Goal: Task Accomplishment & Management: Manage account settings

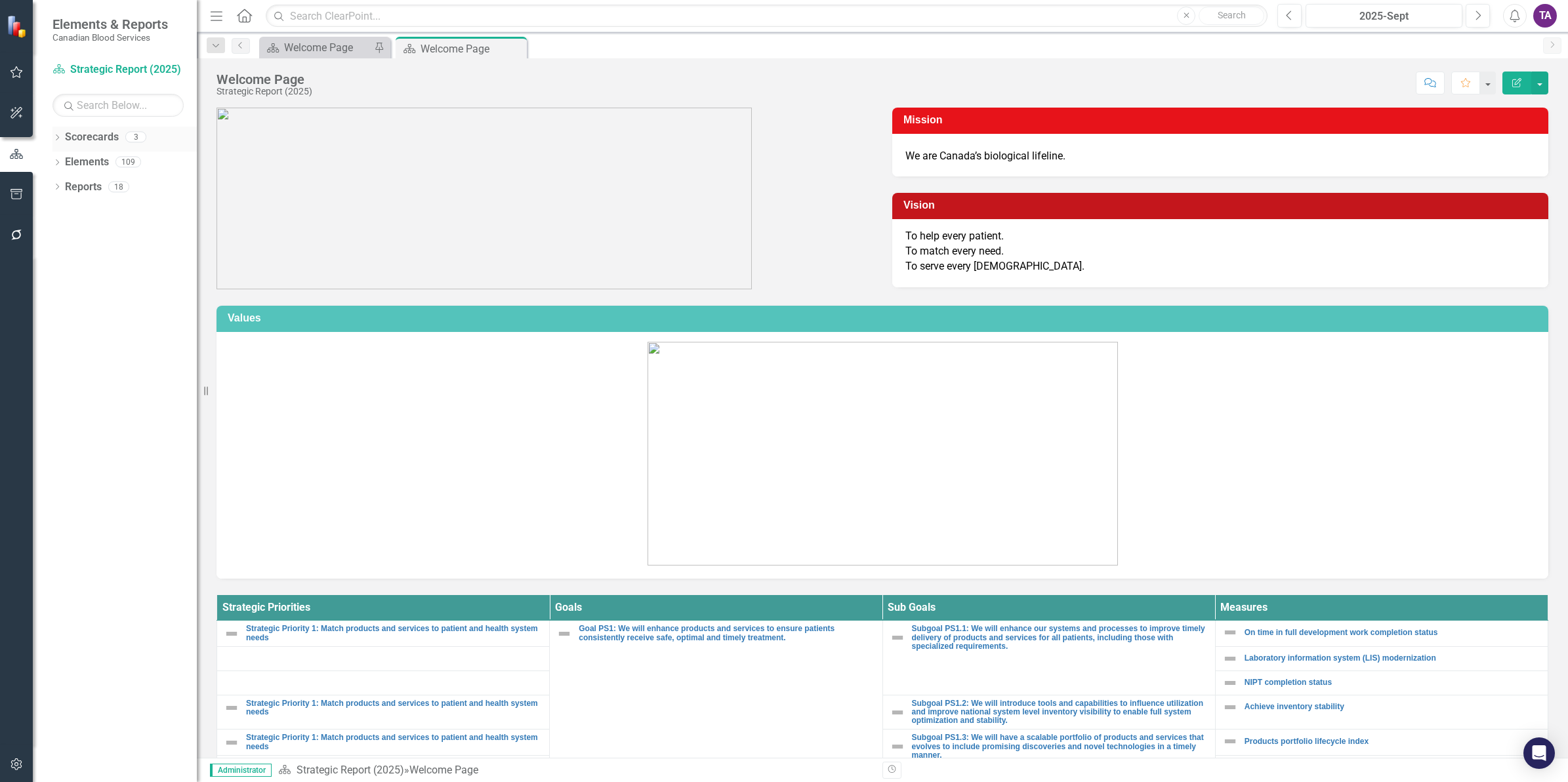
click at [80, 133] on link "Scorecards" at bounding box center [92, 137] width 54 height 15
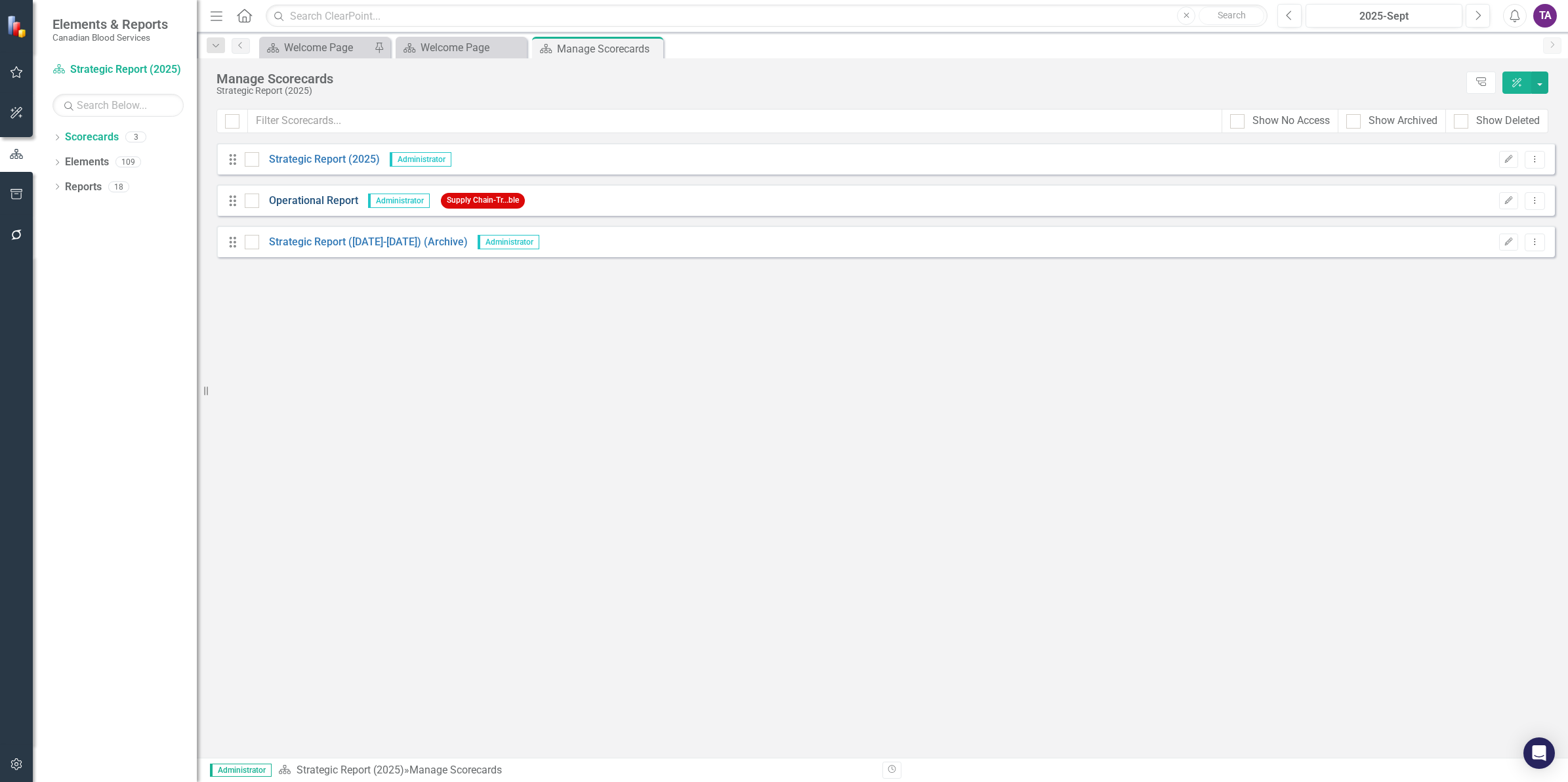
click at [291, 195] on link "Operational Report" at bounding box center [309, 201] width 99 height 15
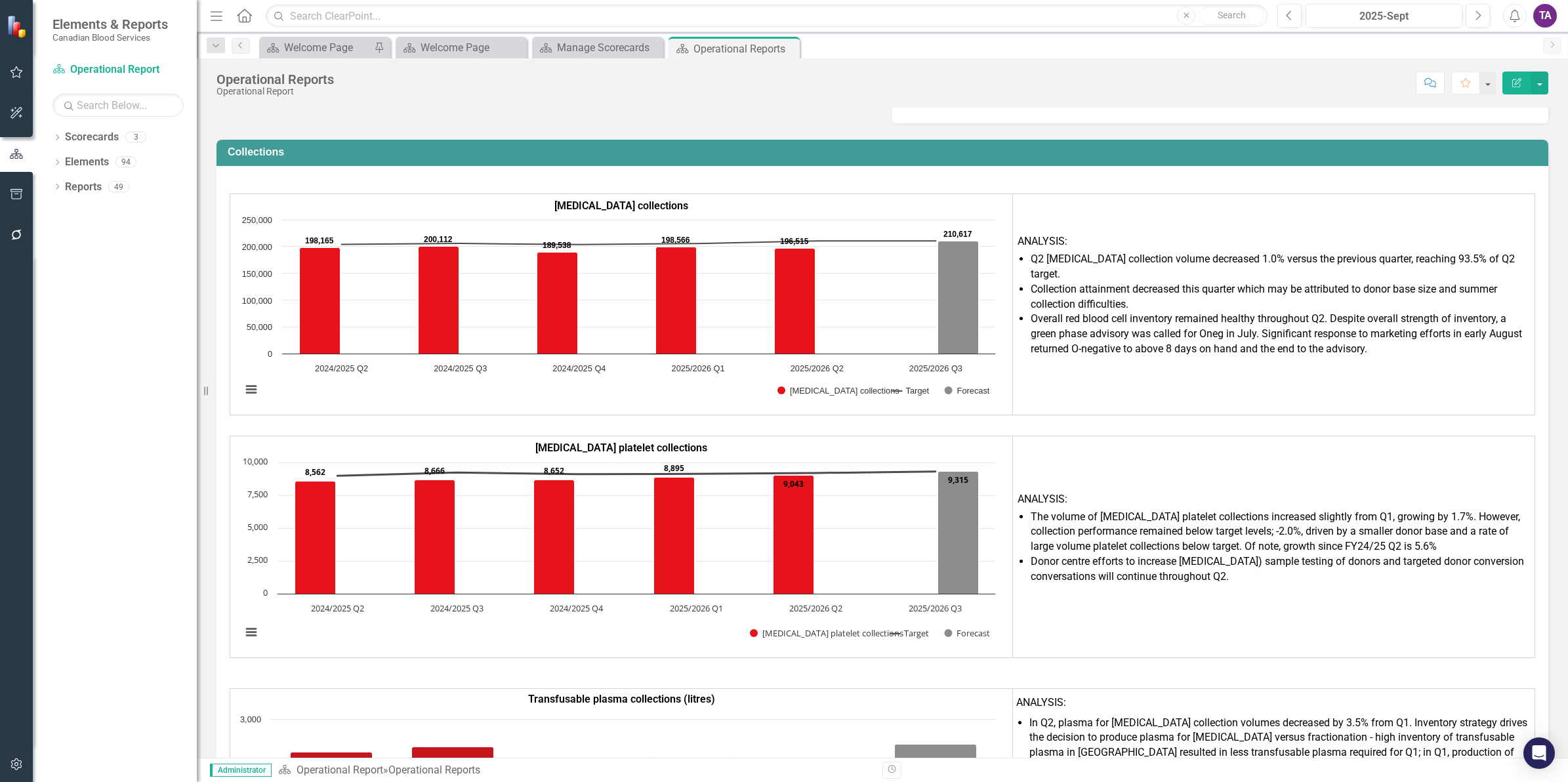
scroll to position [2711, 0]
click at [83, 156] on link "Elements" at bounding box center [87, 162] width 44 height 15
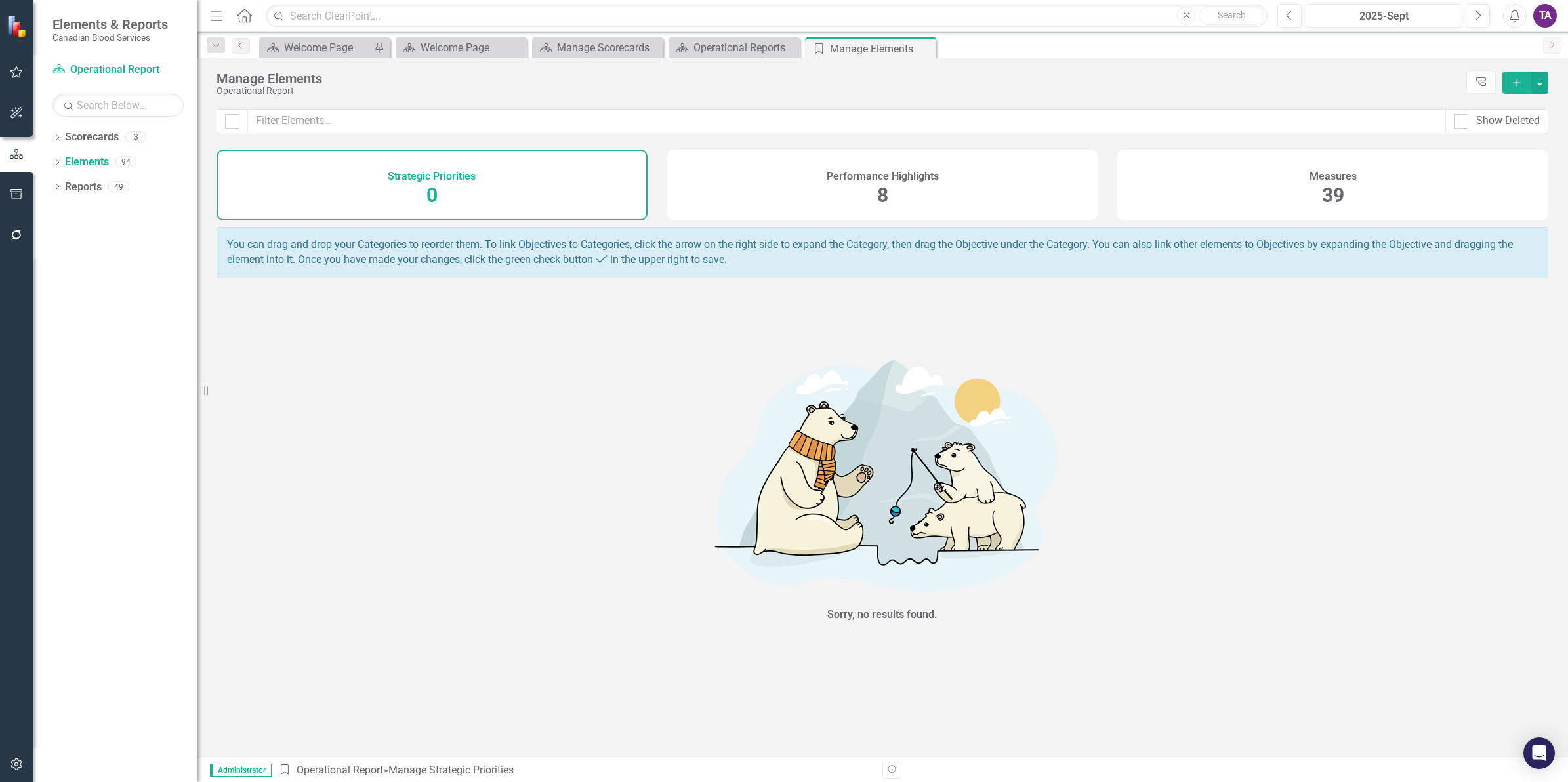
click at [1339, 194] on span "39" at bounding box center [1333, 196] width 22 height 23
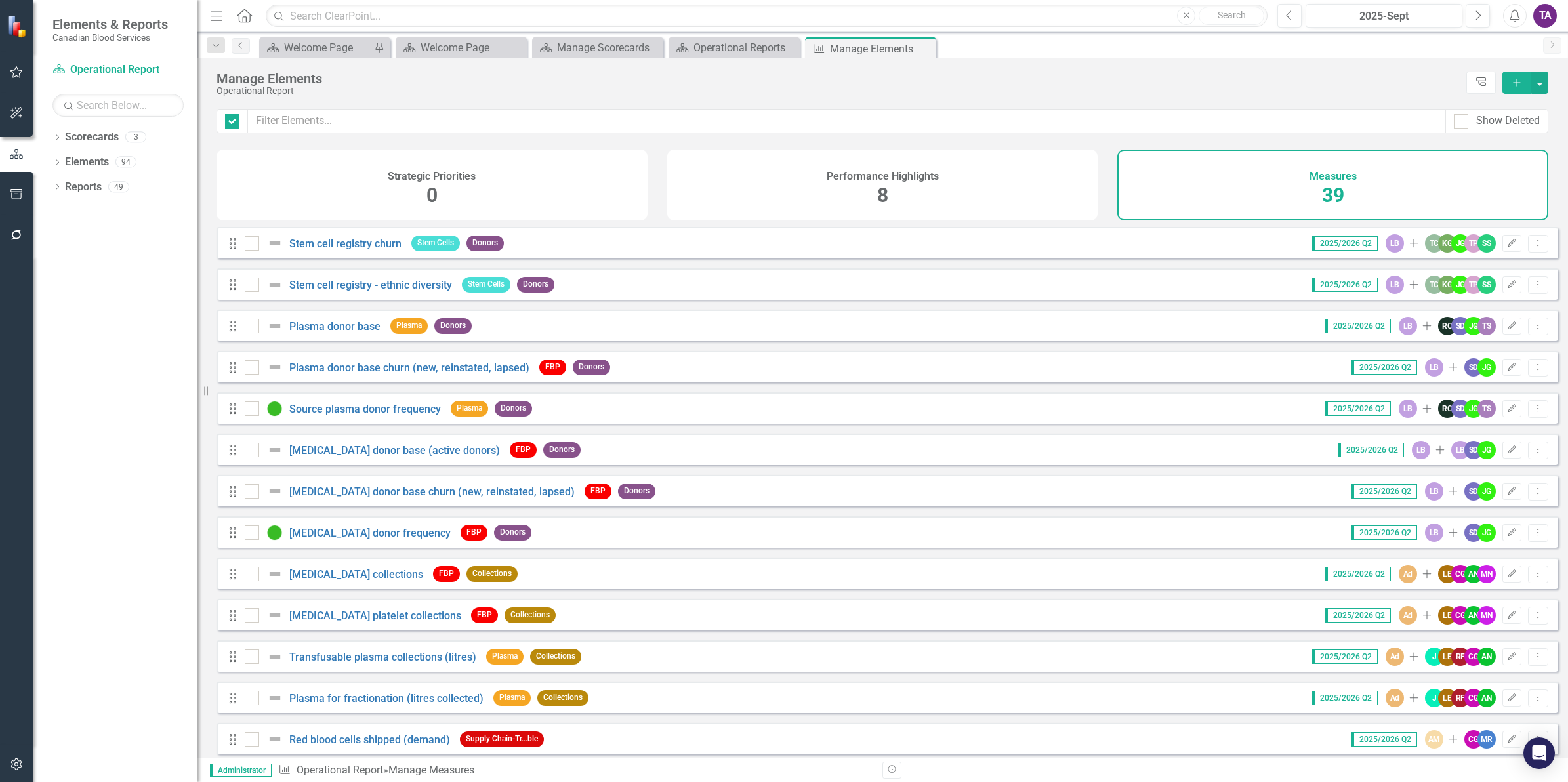
checkbox input "false"
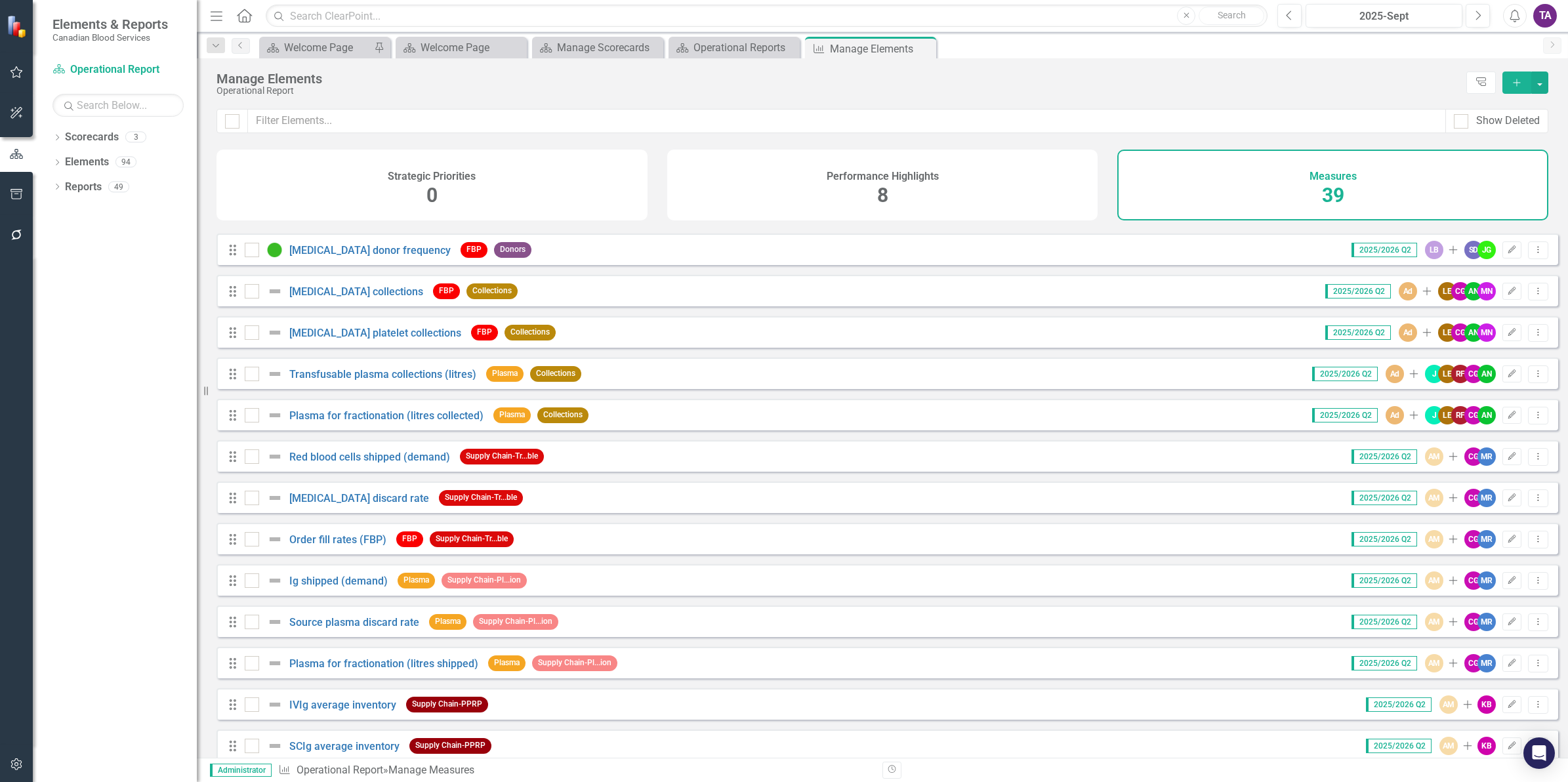
scroll to position [280, 0]
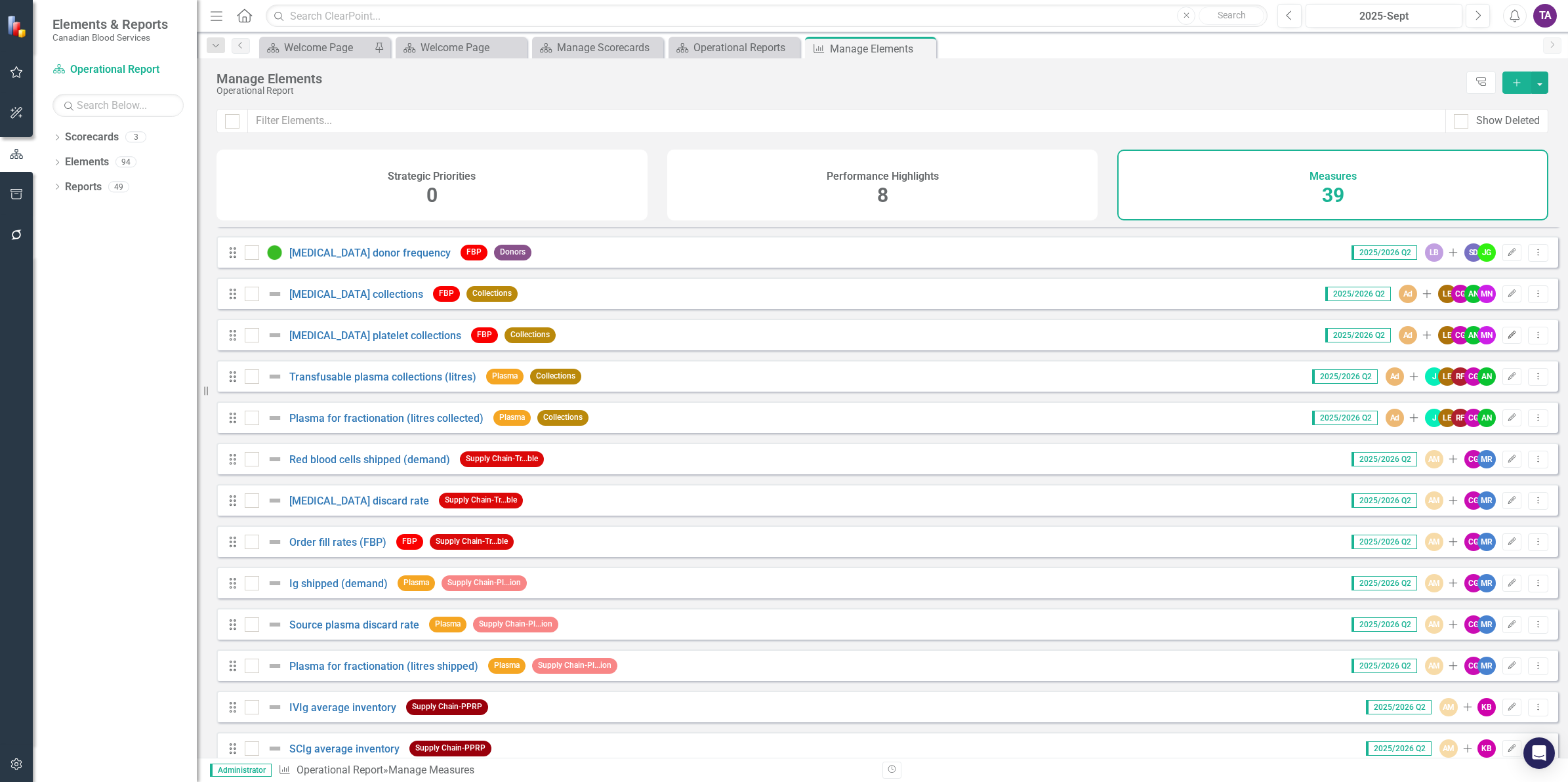
click at [1507, 339] on icon "Edit" at bounding box center [1512, 335] width 10 height 8
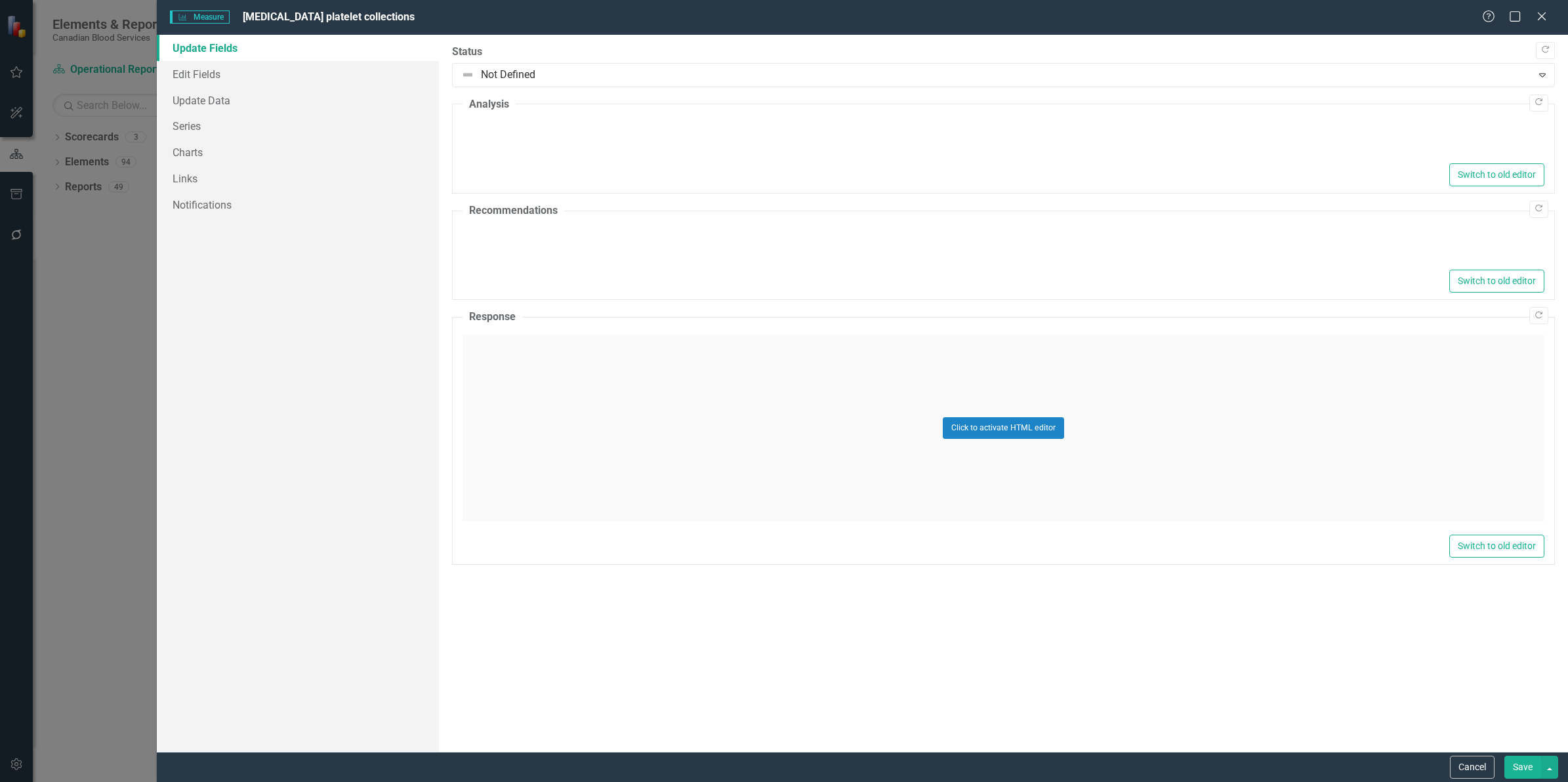
type textarea "<ul> <li>The volume of [MEDICAL_DATA] platelet collections increased slightly f…"
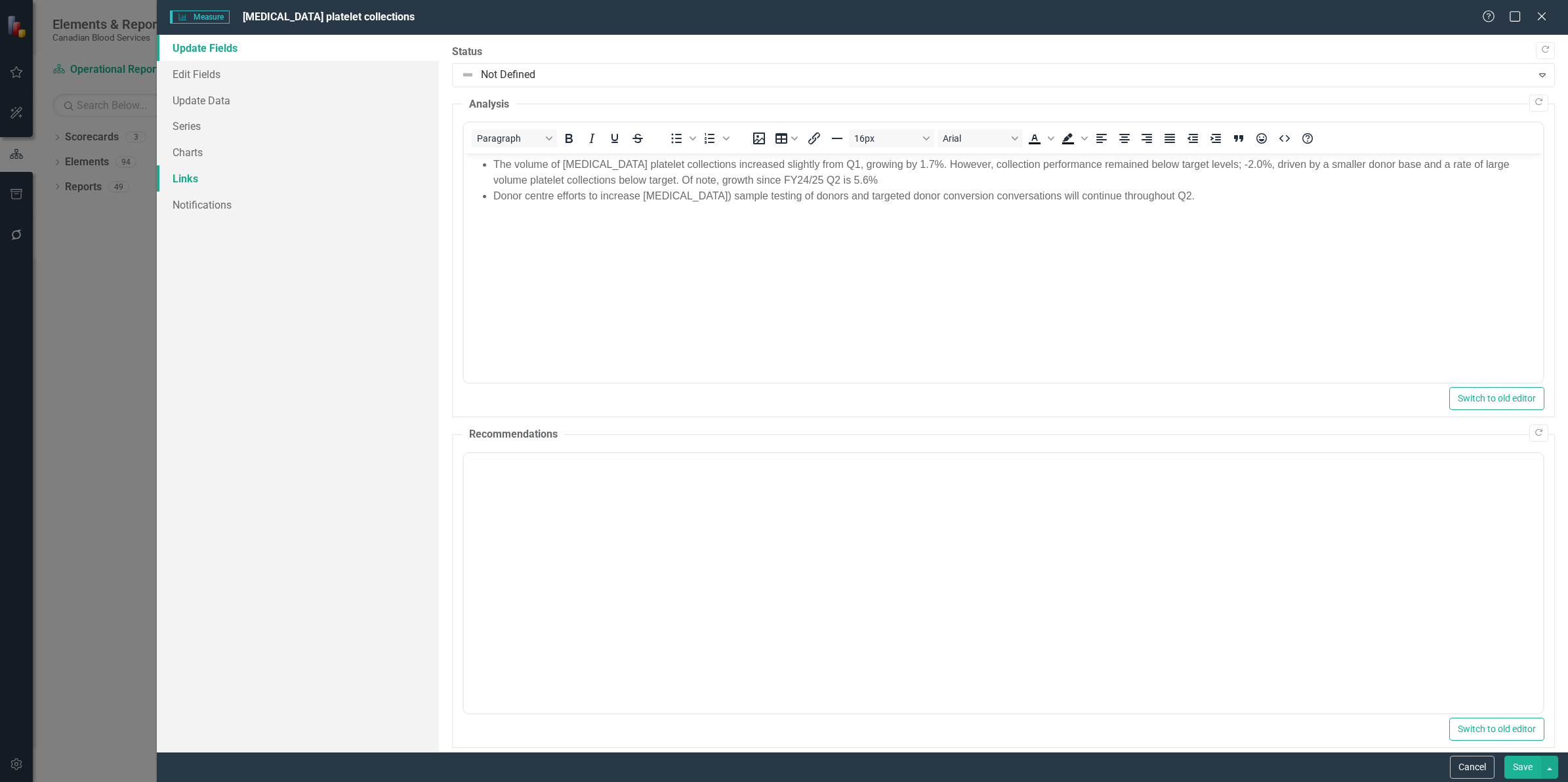
scroll to position [0, 0]
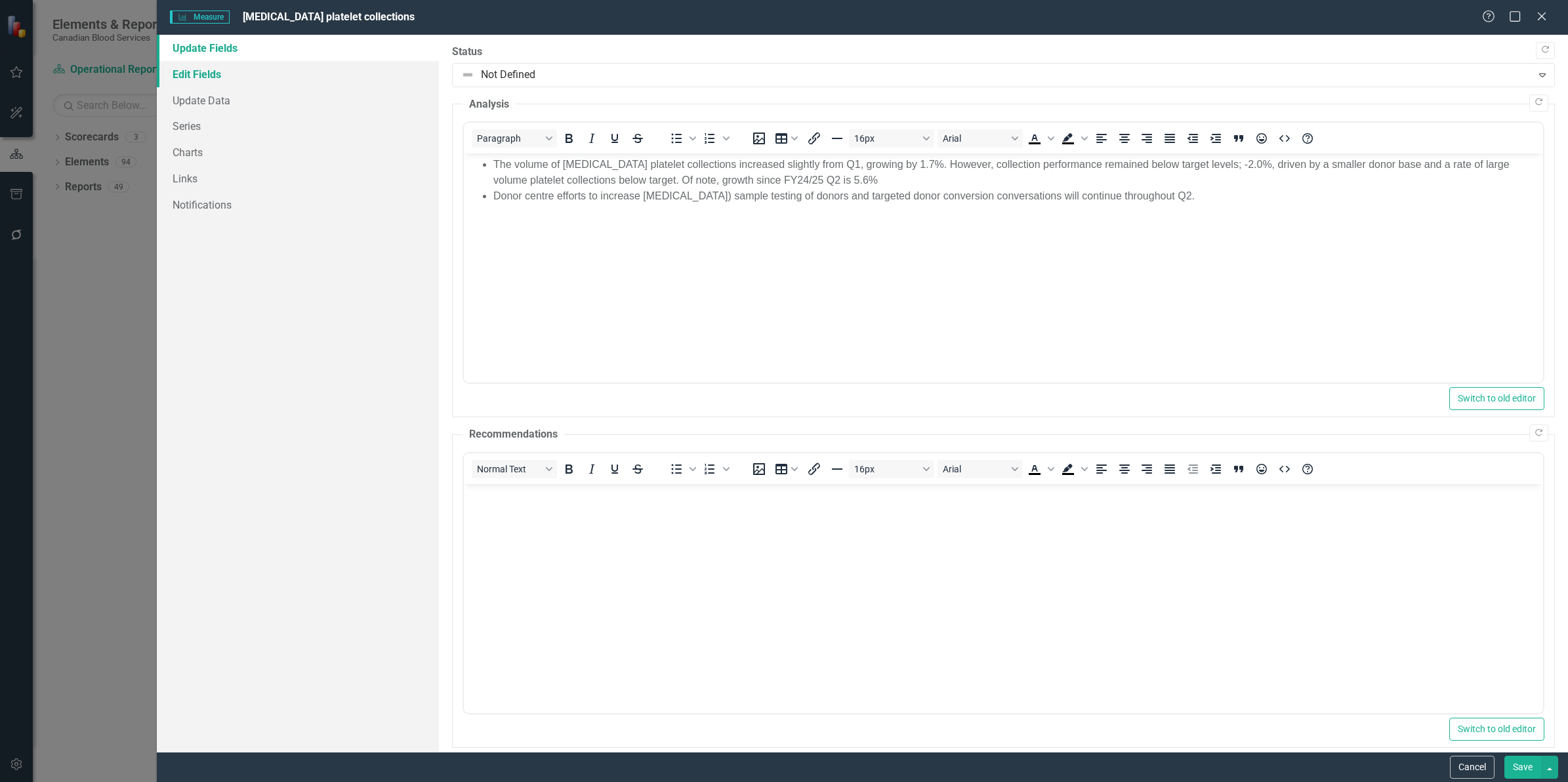
click at [198, 78] on link "Edit Fields" at bounding box center [298, 74] width 282 height 26
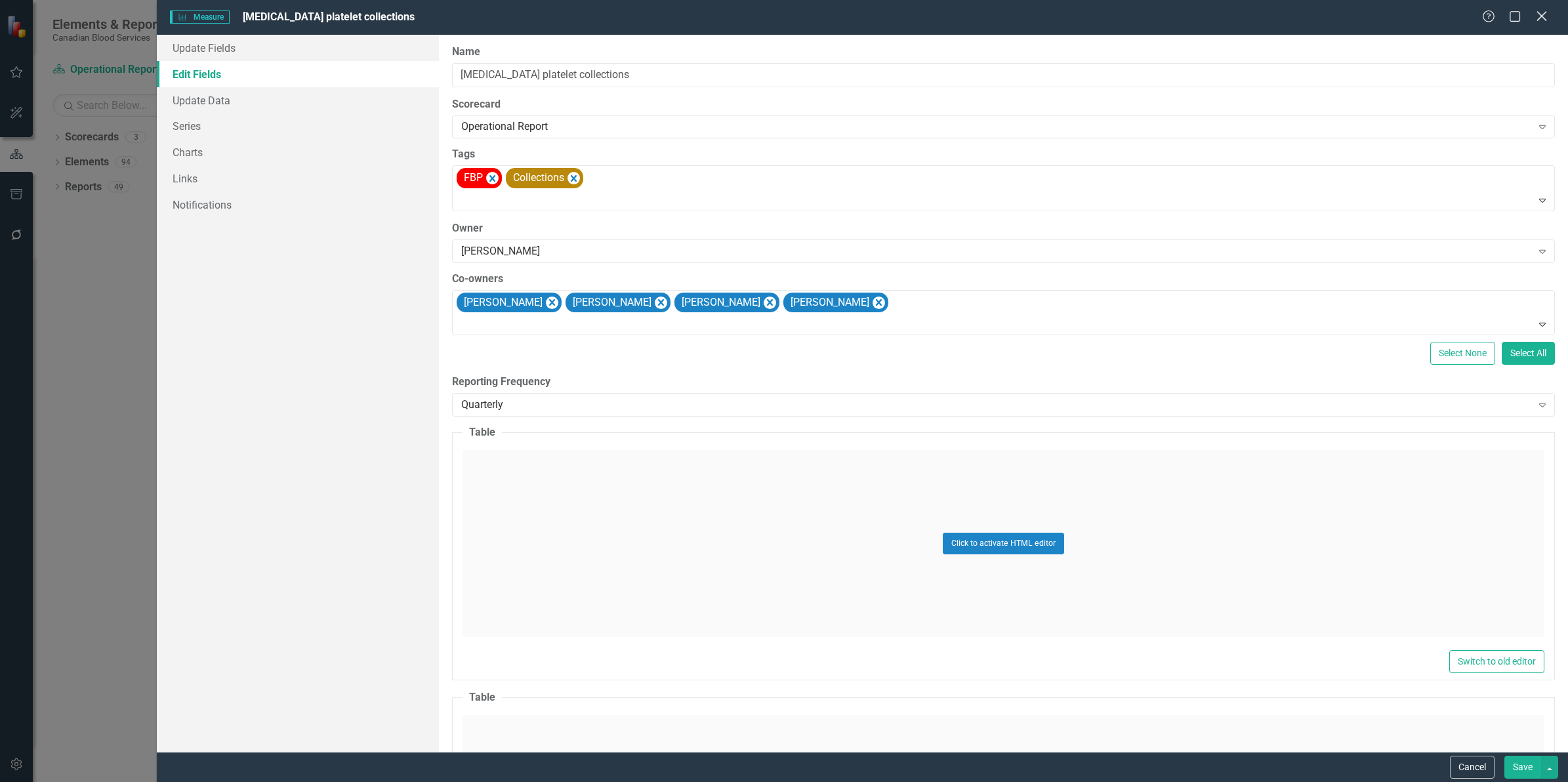
click at [1539, 18] on icon "Close" at bounding box center [1542, 16] width 16 height 12
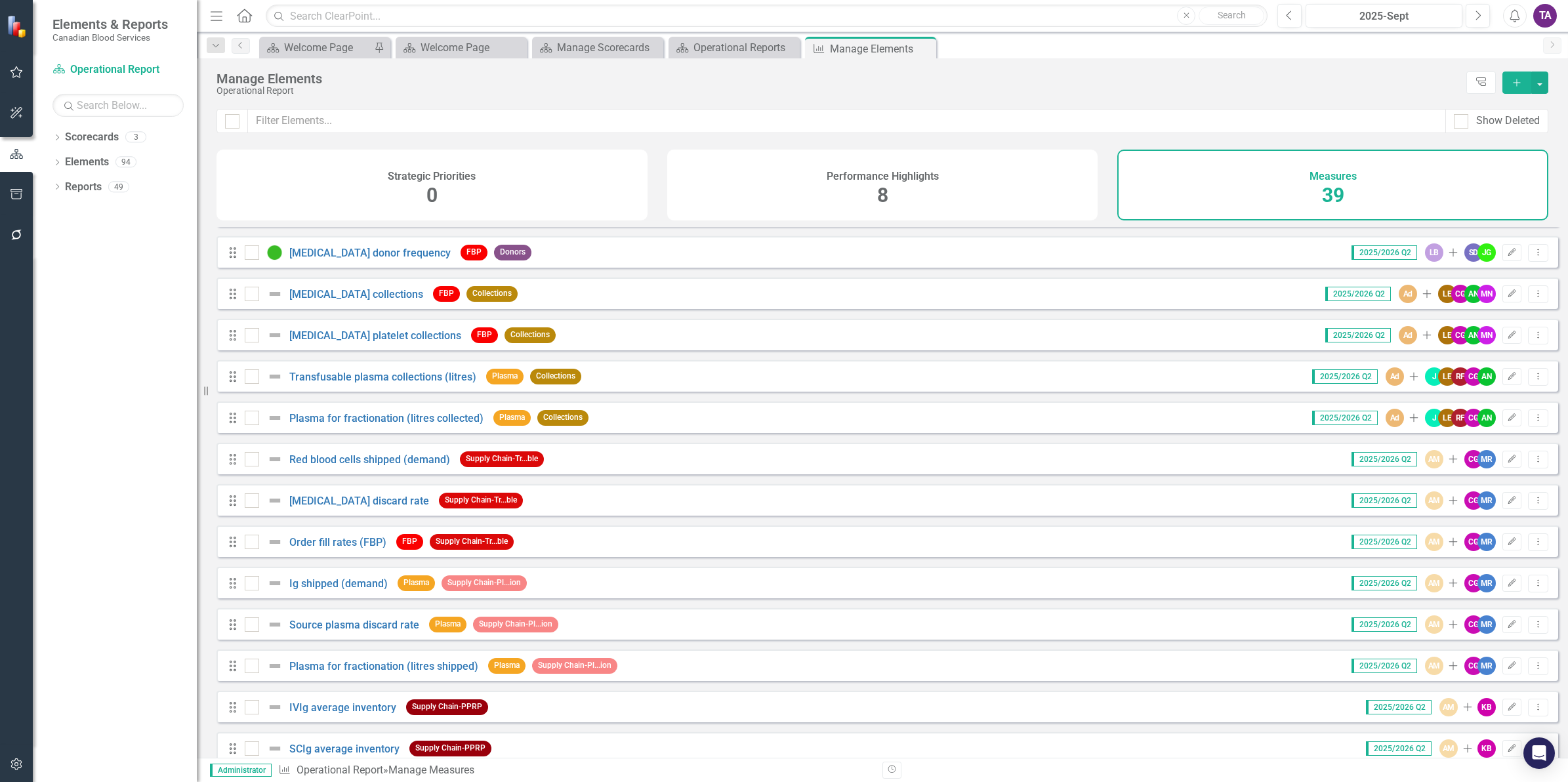
click at [352, 609] on div "Drag Stem cell registry churn Stem Cells Donors 2025/2026 Q2 LB Add TC KG JG TP…" at bounding box center [888, 748] width 1342 height 1602
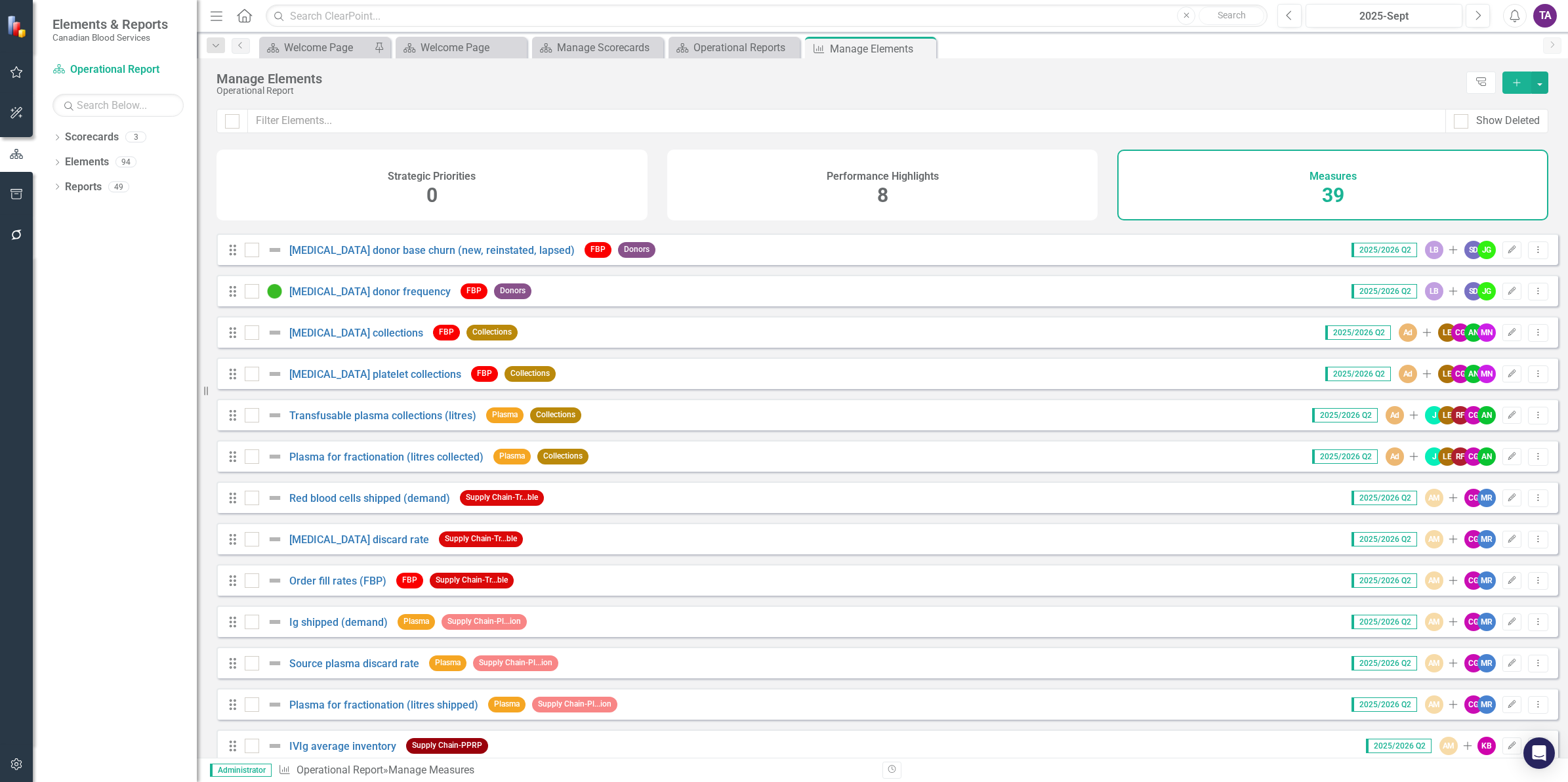
scroll to position [240, 0]
click at [1515, 389] on div "Drag [MEDICAL_DATA] platelet collections FBP Collections 2025/2026 Q2 Ad Add LE…" at bounding box center [888, 374] width 1342 height 31
click at [1508, 378] on icon "button" at bounding box center [1512, 374] width 8 height 8
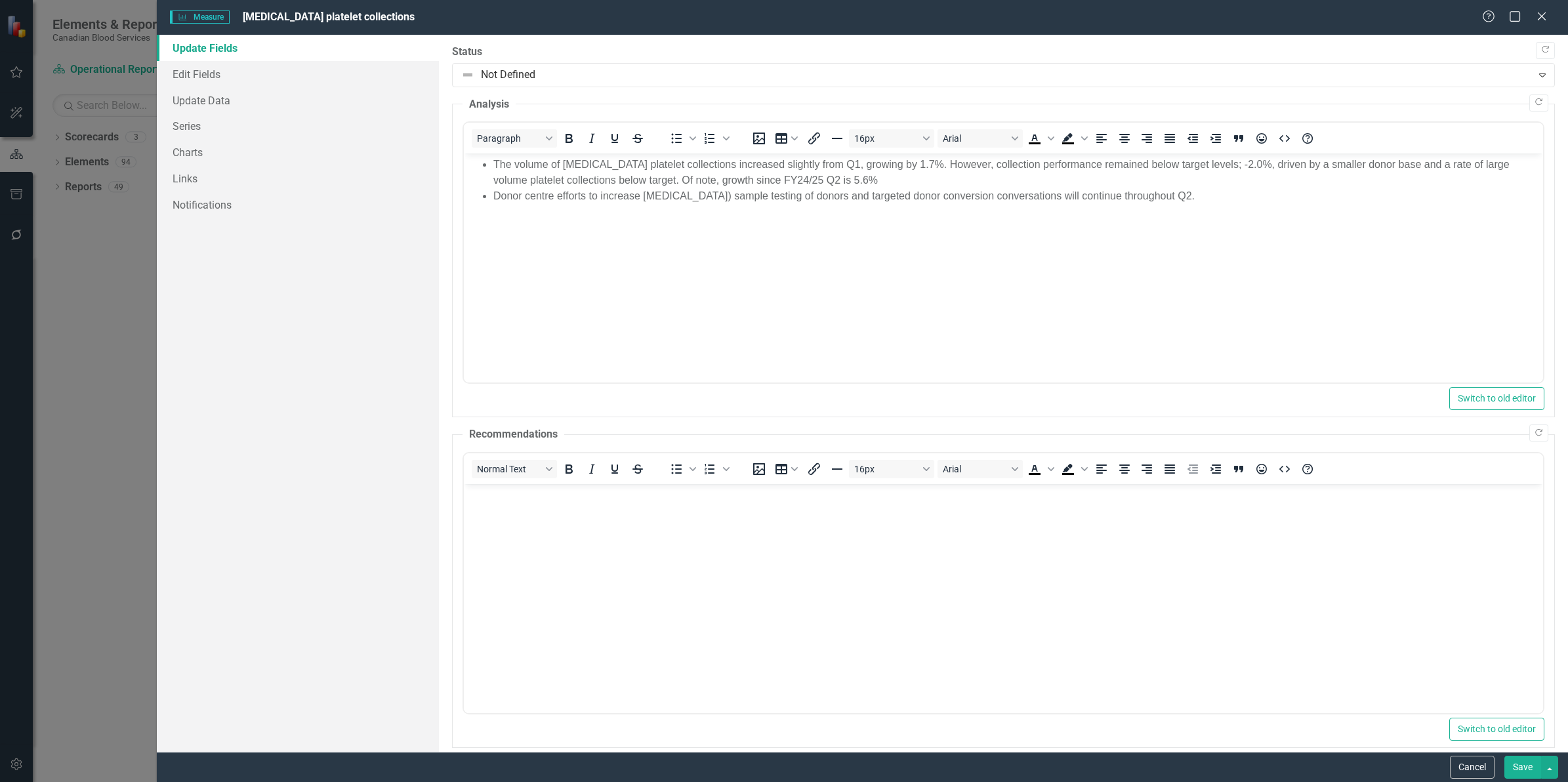
scroll to position [0, 0]
click at [191, 74] on link "Edit Fields" at bounding box center [298, 74] width 282 height 26
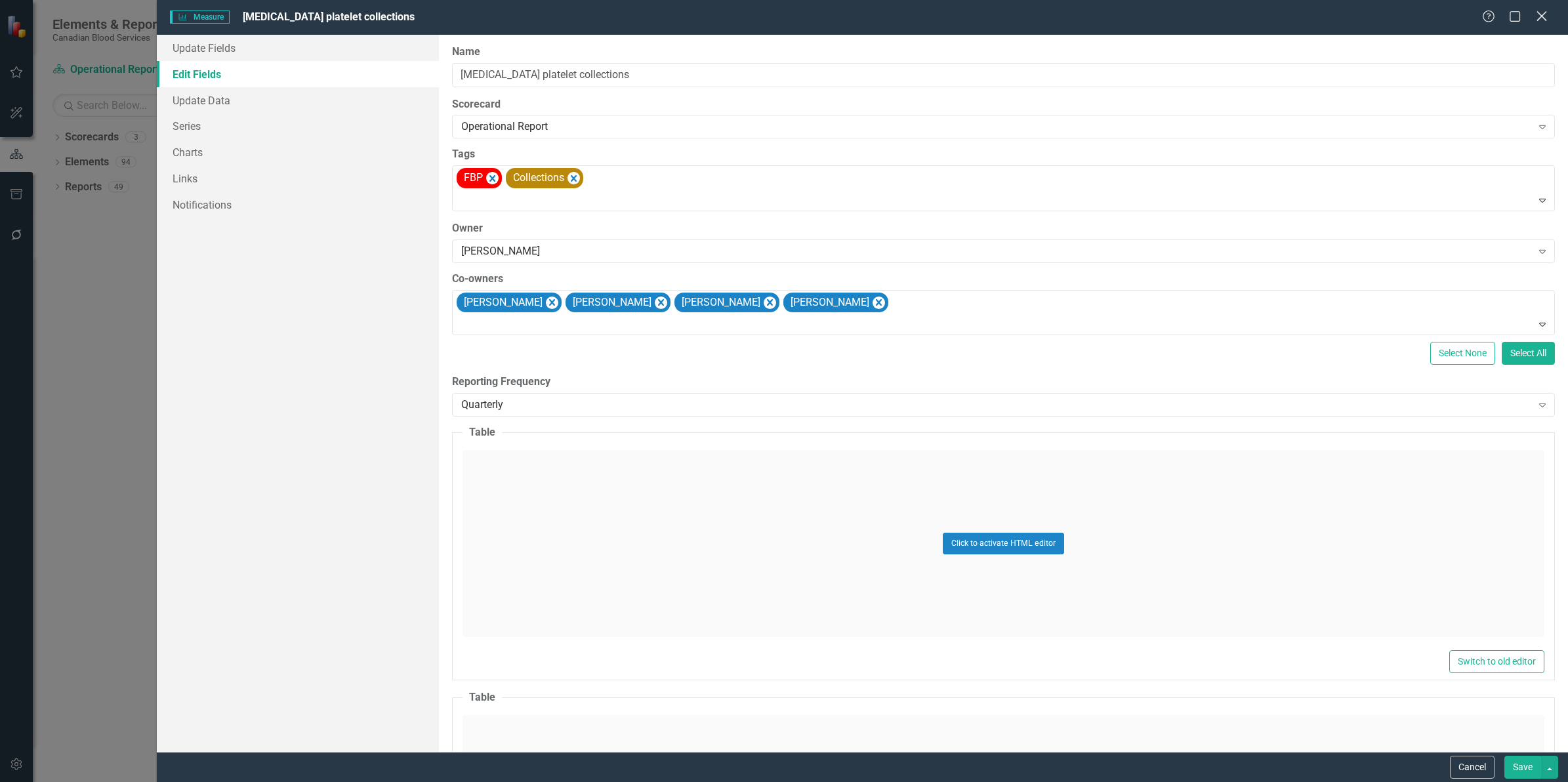
click at [1548, 18] on icon "Close" at bounding box center [1542, 16] width 16 height 12
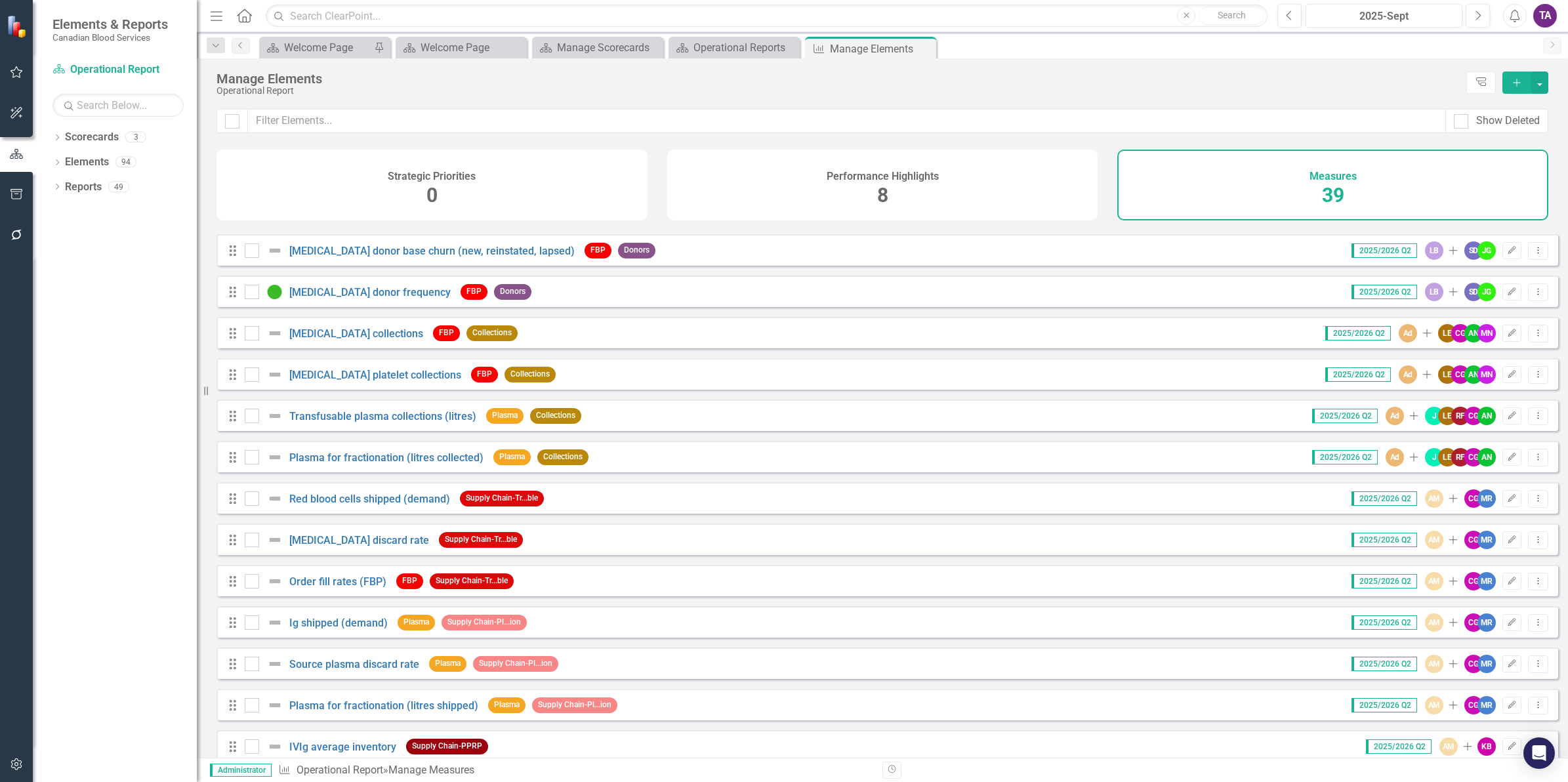
click at [79, 451] on div "Dropdown Scorecards 3 Strategic Report (2025) Operational Report Strategic Repo…" at bounding box center [115, 454] width 164 height 655
click at [87, 125] on div "Scorecard Operational Report Search Dropdown Scorecards 3 Strategic Report (202…" at bounding box center [115, 420] width 164 height 723
drag, startPoint x: 95, startPoint y: 128, endPoint x: 88, endPoint y: 134, distance: 9.2
click at [88, 134] on link "Scorecards" at bounding box center [92, 137] width 54 height 15
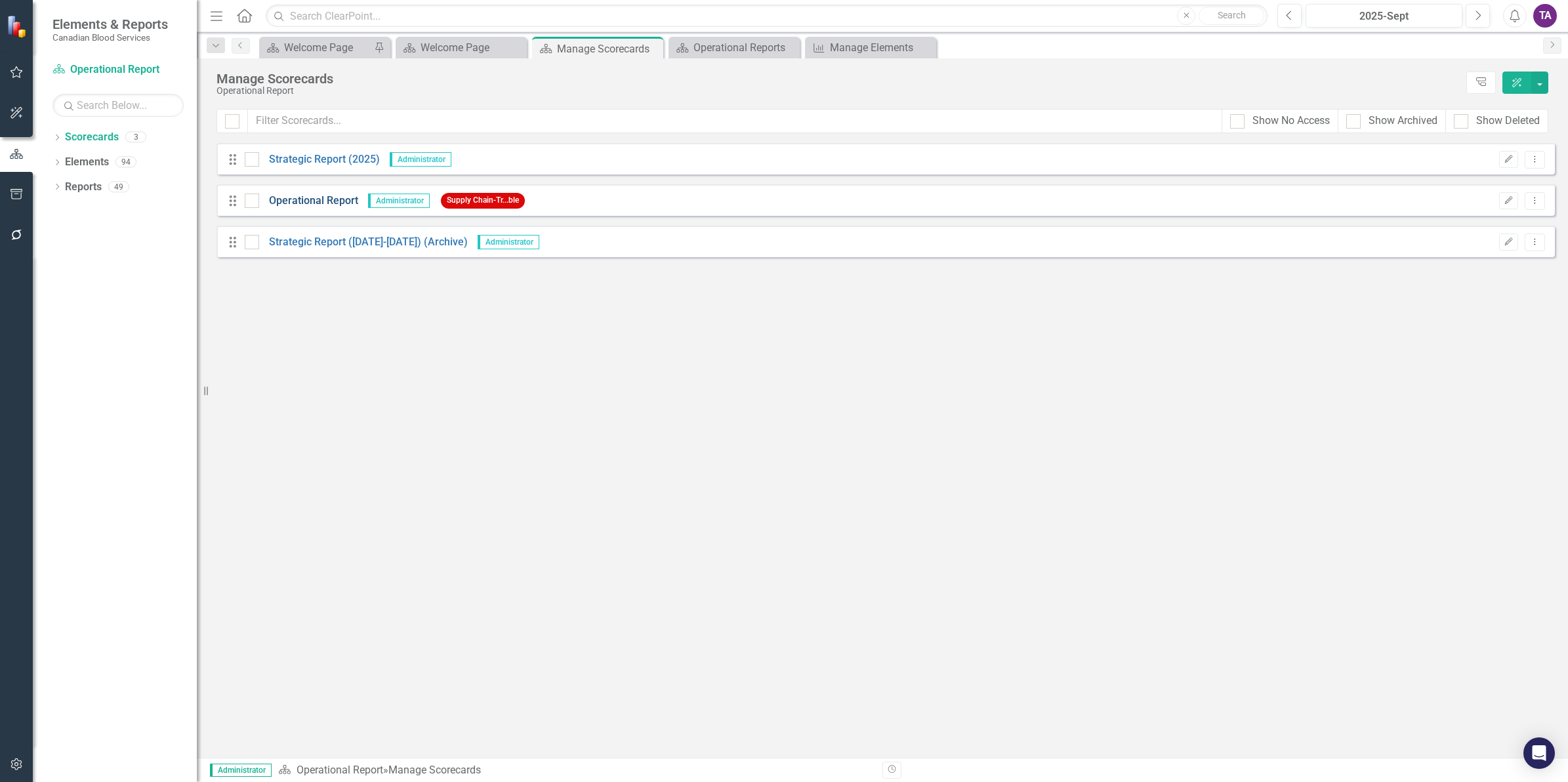
click at [312, 195] on link "Operational Report" at bounding box center [309, 201] width 99 height 15
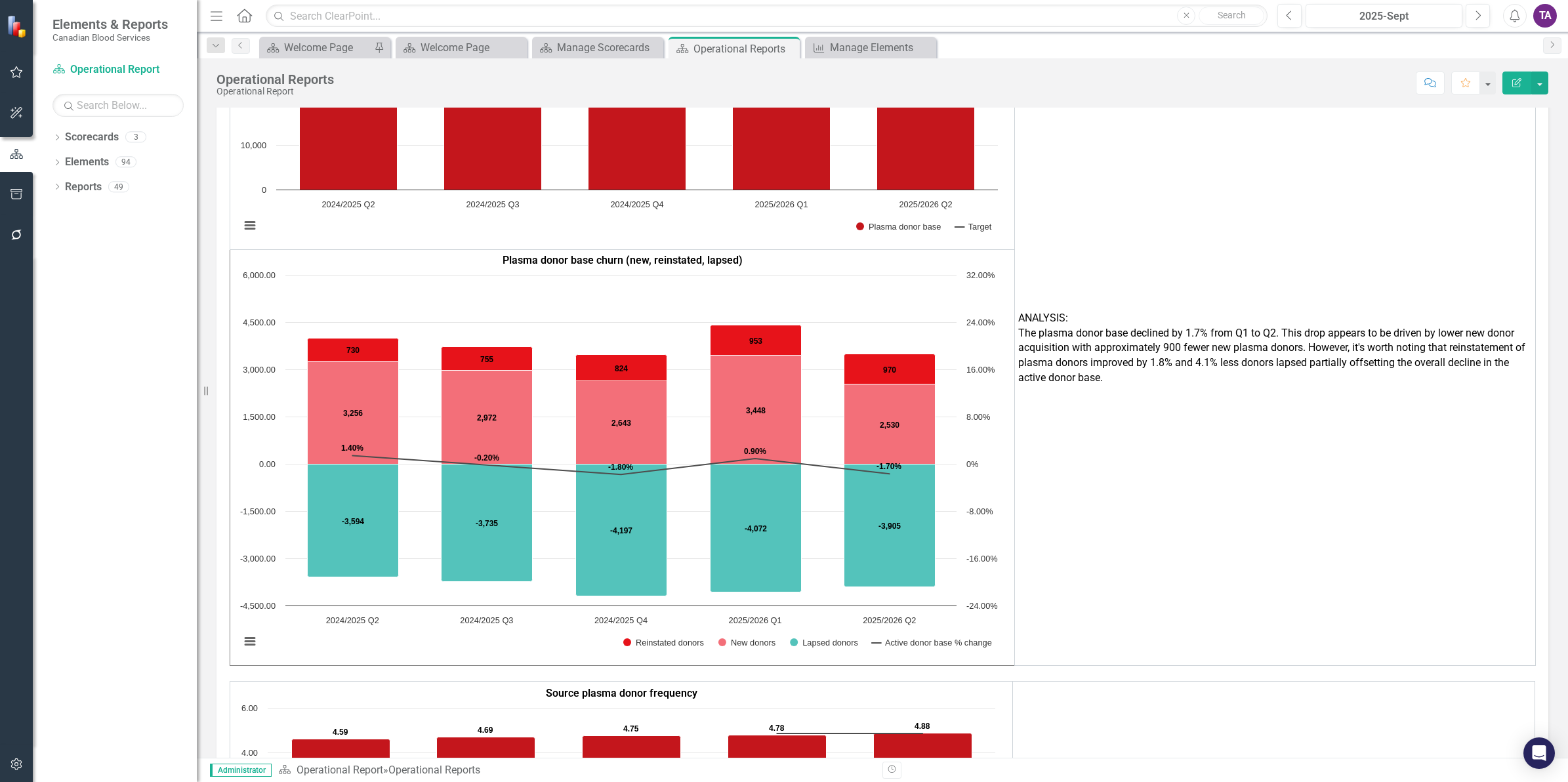
scroll to position [1216, 0]
